Goal: Task Accomplishment & Management: Manage account settings

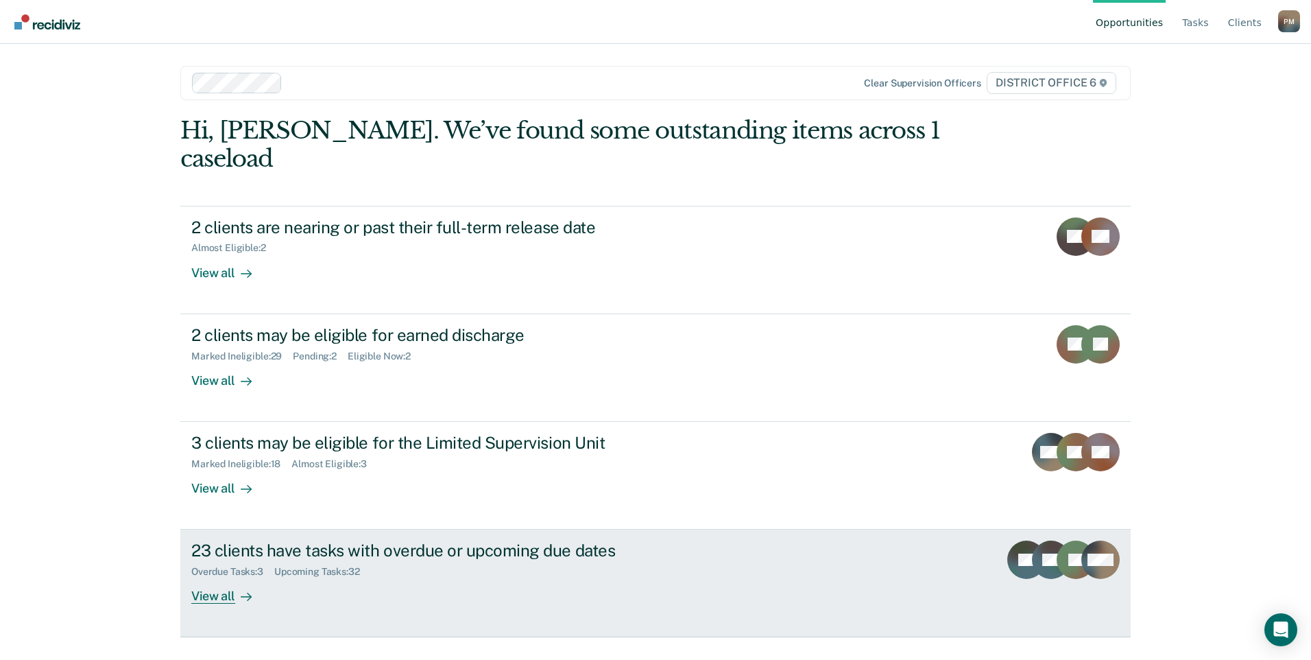
click at [206, 578] on div "View all" at bounding box center [229, 591] width 77 height 27
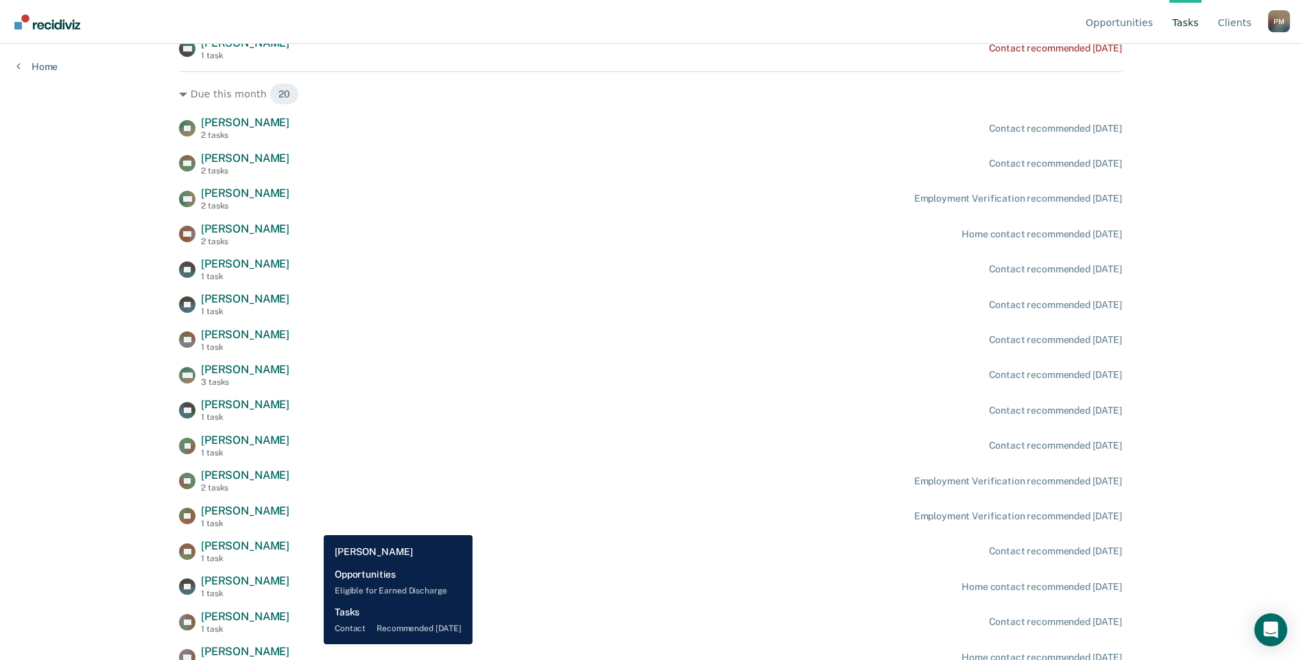
scroll to position [137, 0]
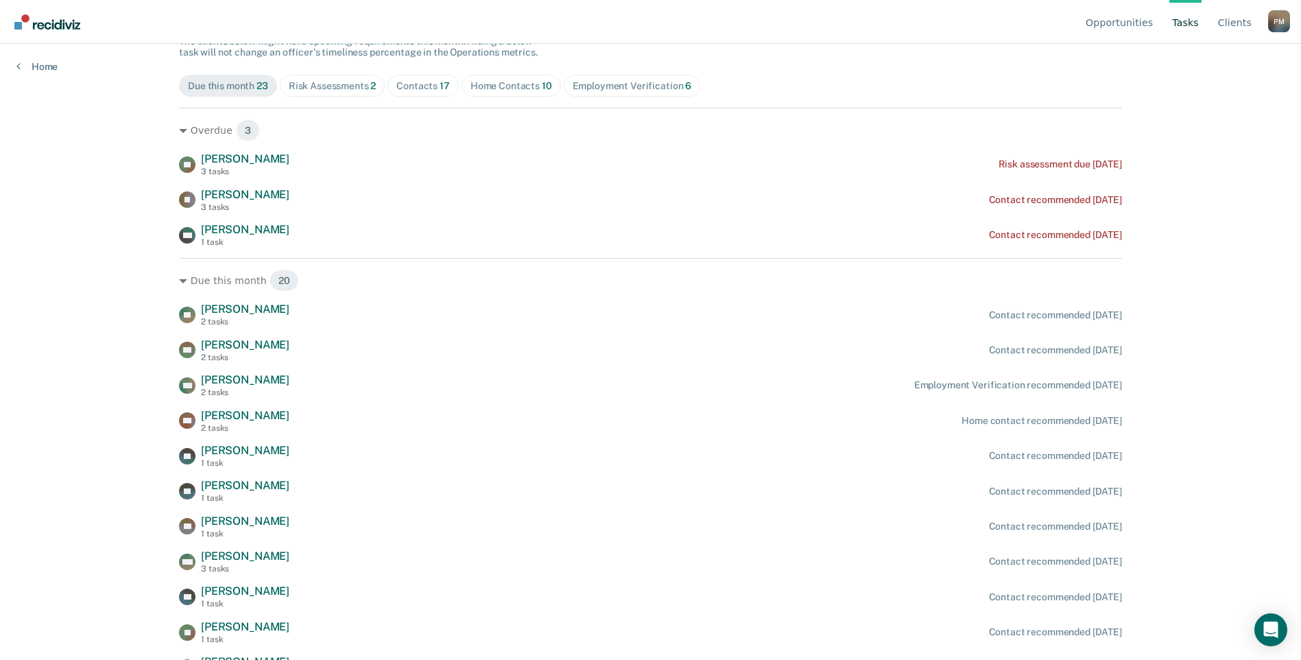
click at [356, 84] on div "Risk Assessments 2" at bounding box center [333, 86] width 88 height 12
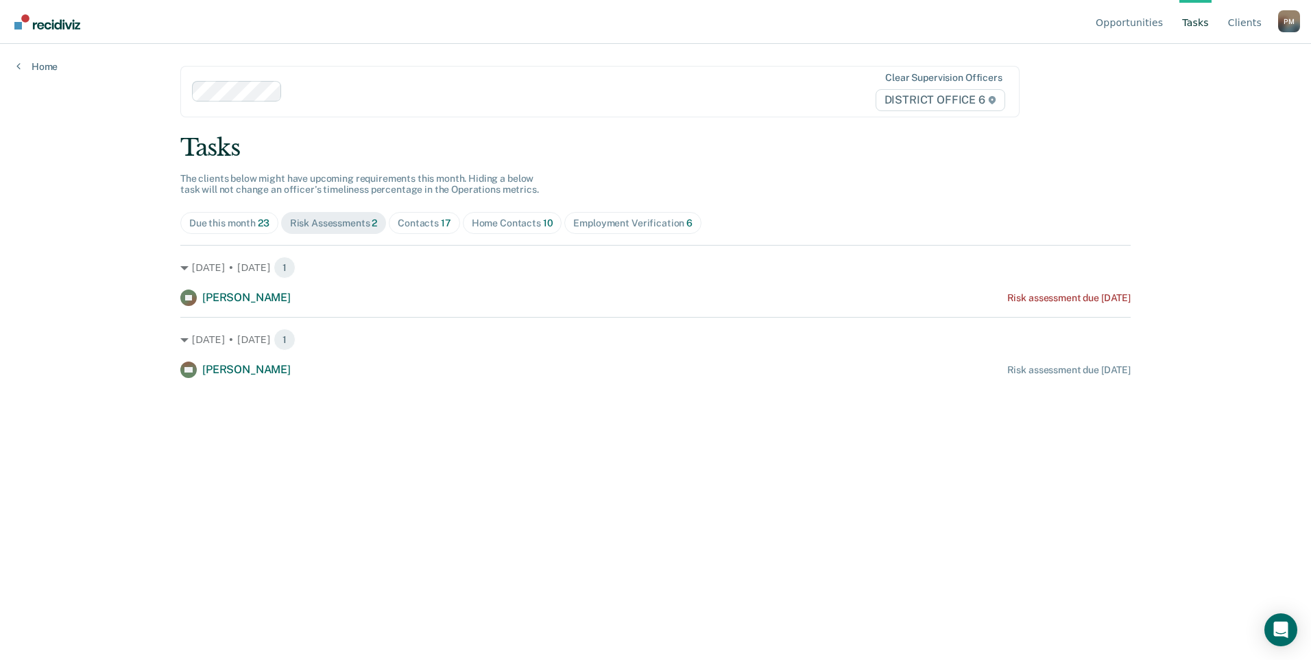
click at [437, 218] on div "Contacts 17" at bounding box center [424, 223] width 53 height 12
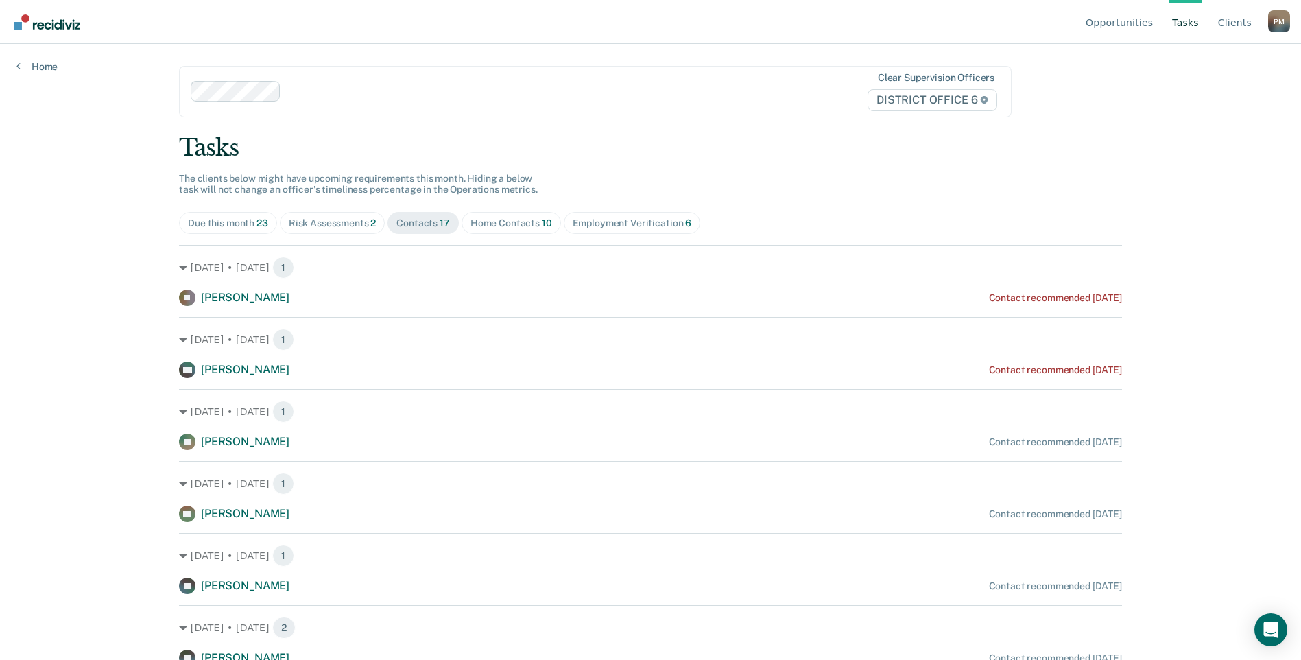
click at [529, 215] on span "Home Contacts 10" at bounding box center [511, 223] width 99 height 22
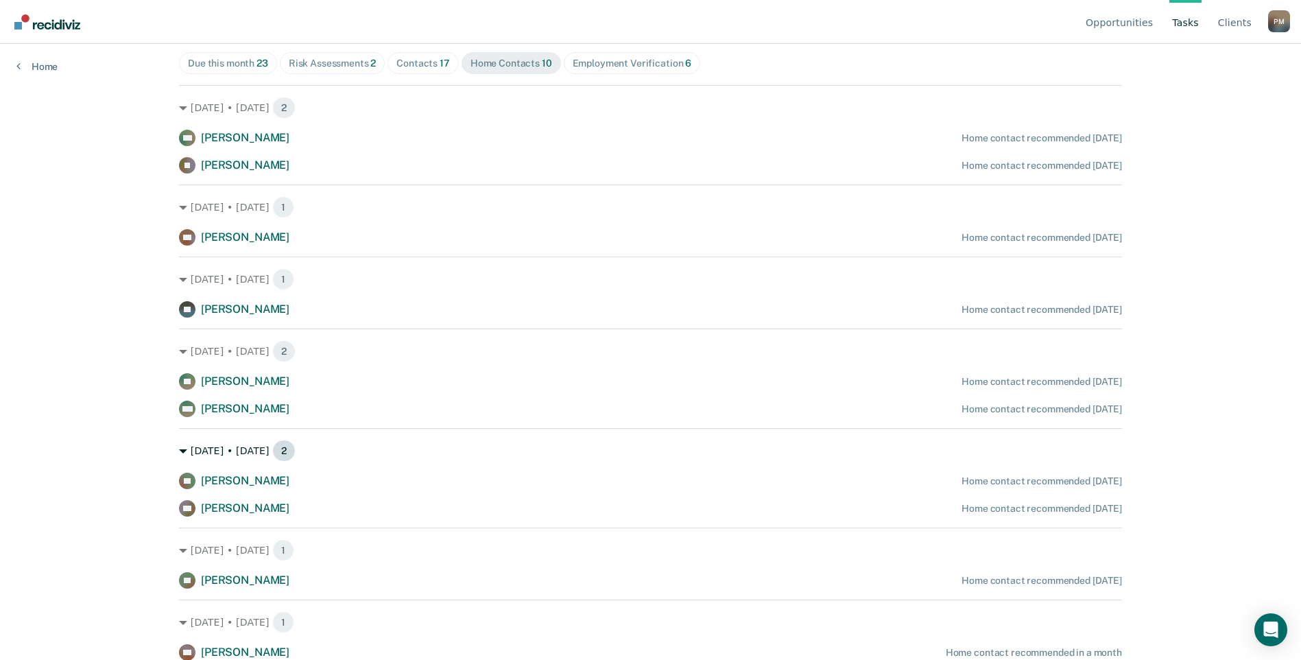
scroll to position [160, 0]
click at [612, 61] on div "Employment Verification 6" at bounding box center [632, 63] width 119 height 12
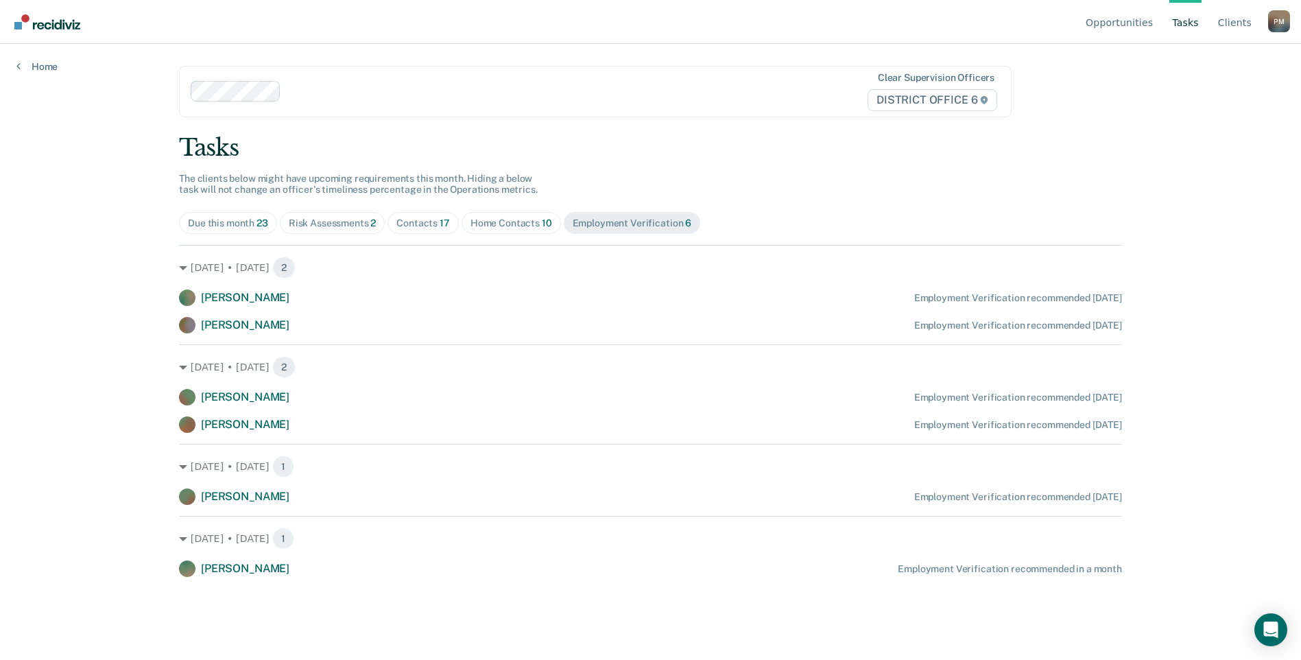
scroll to position [0, 0]
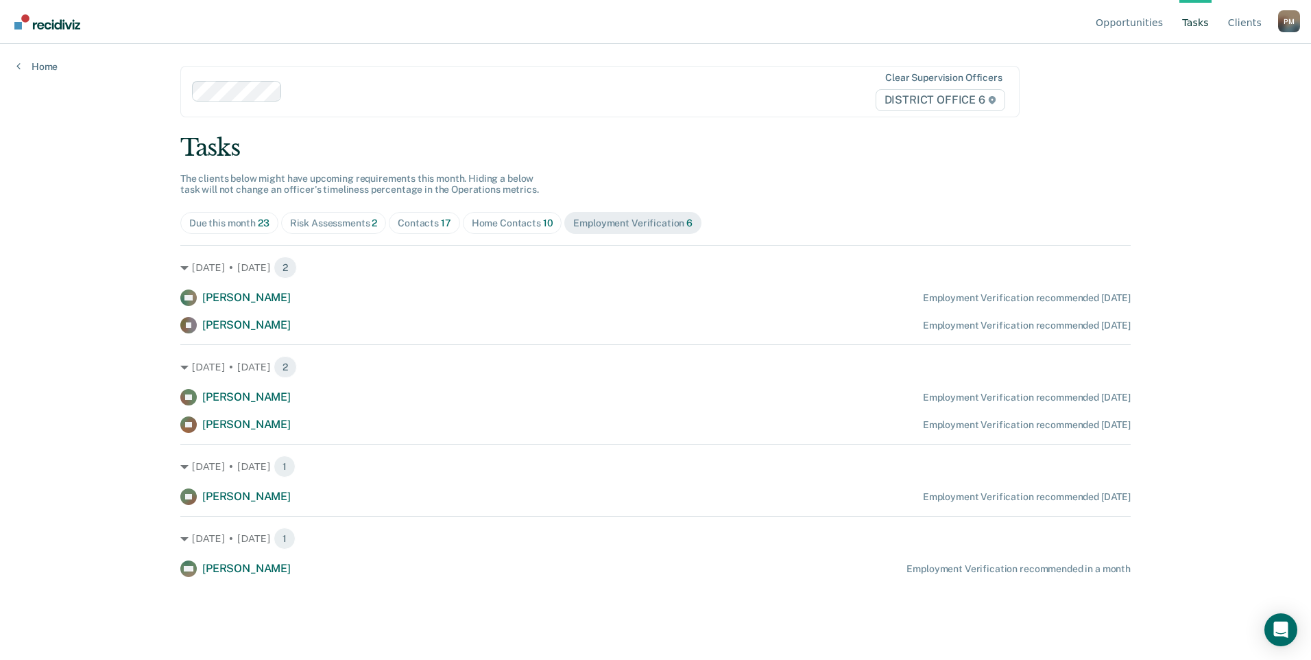
click at [508, 230] on span "Home Contacts 10" at bounding box center [512, 223] width 99 height 22
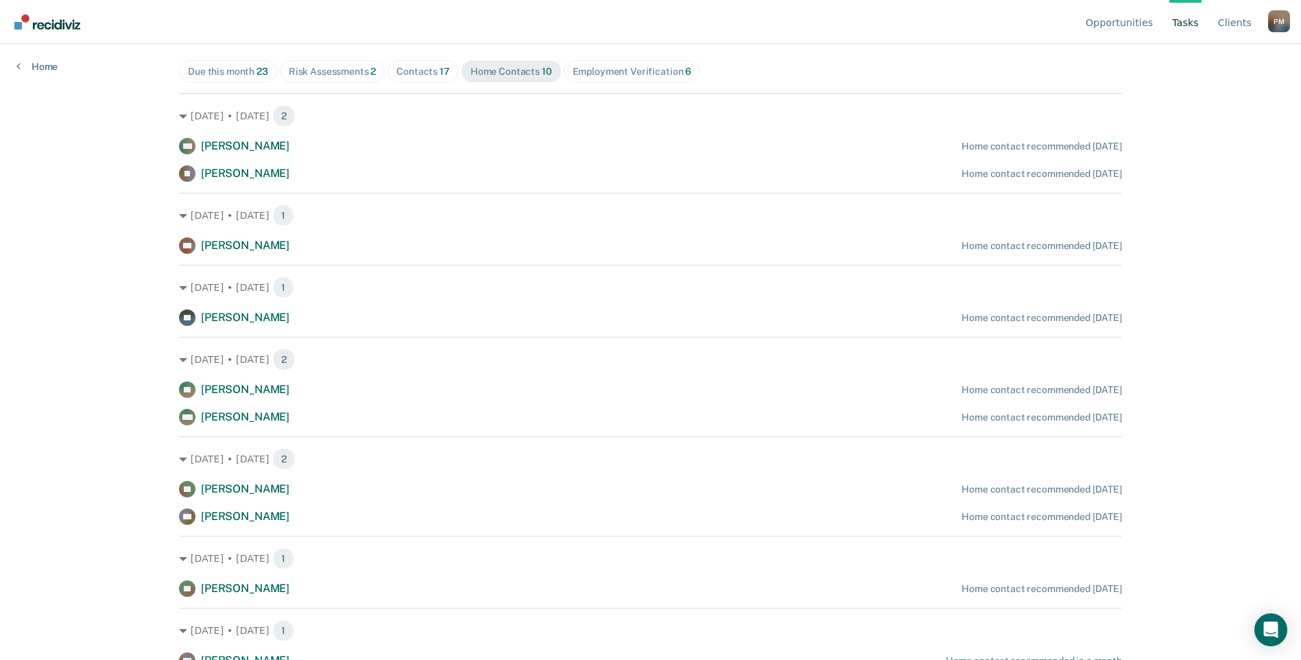
scroll to position [160, 0]
